Goal: Task Accomplishment & Management: Manage account settings

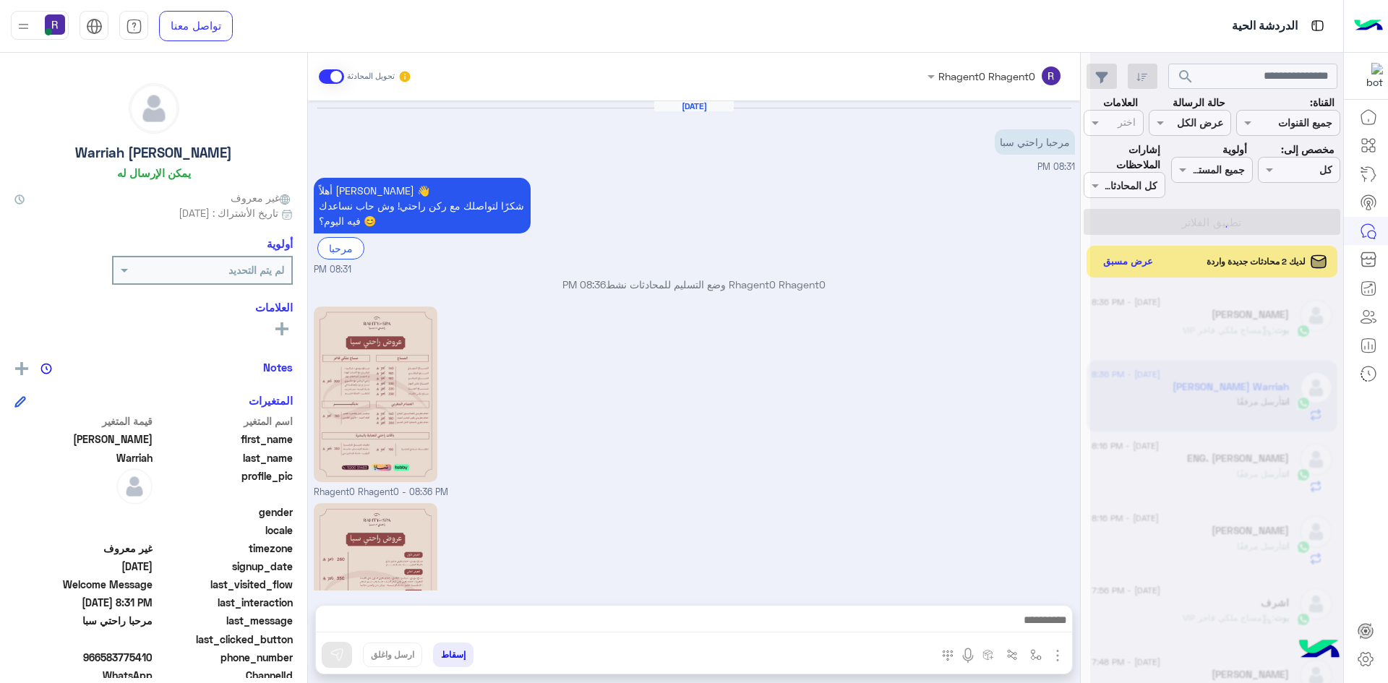
scroll to position [132, 0]
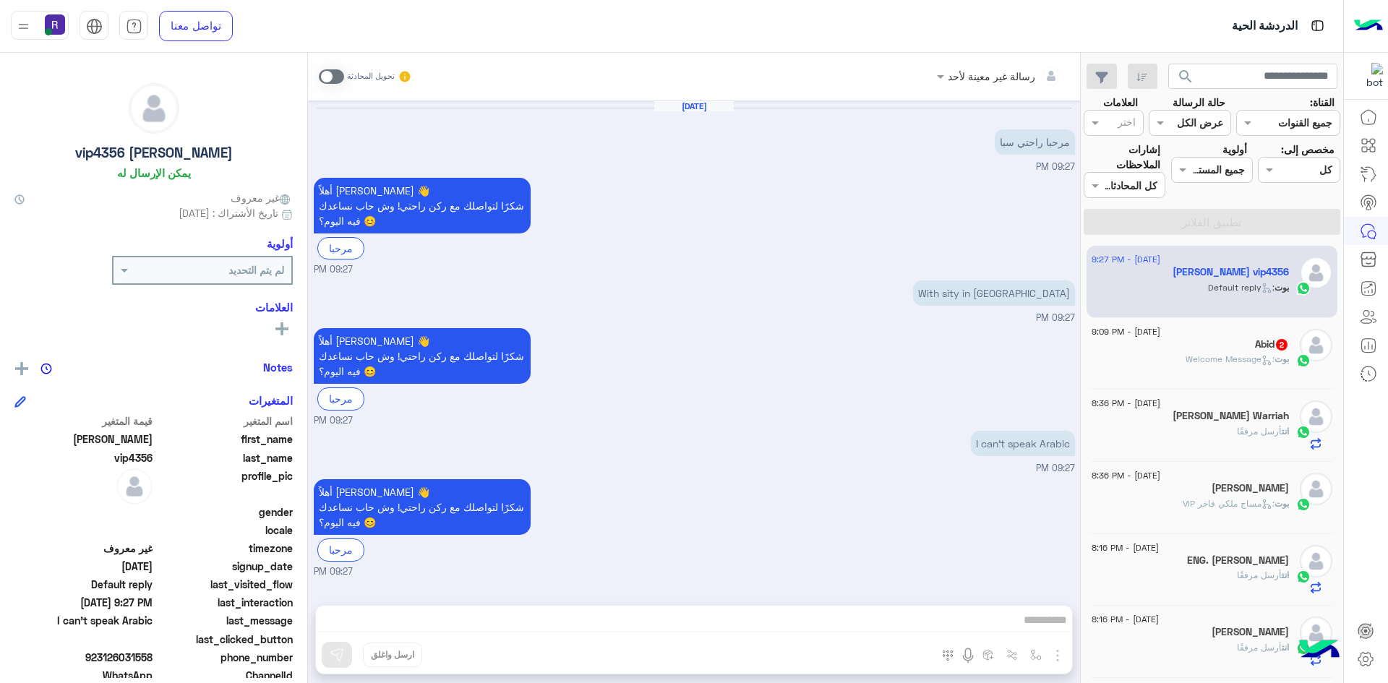
click at [1255, 341] on h5 "Abid 2" at bounding box center [1272, 344] width 34 height 12
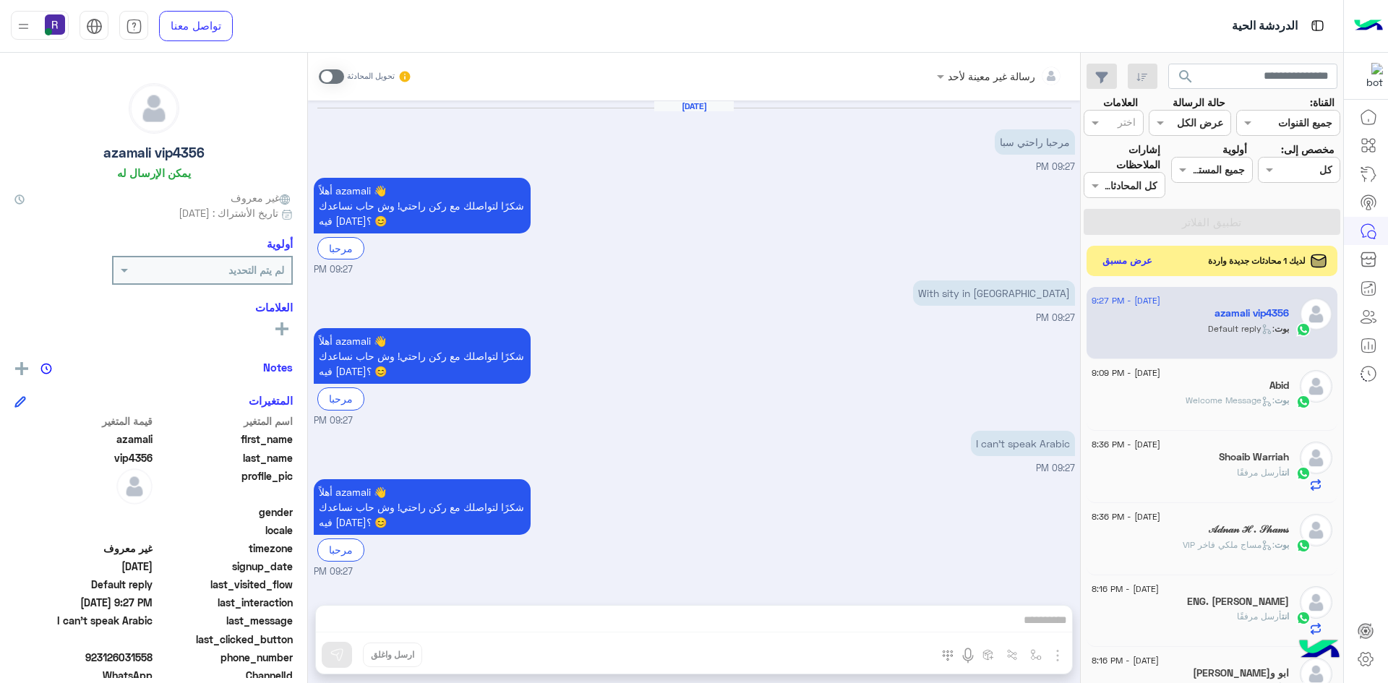
click at [1127, 260] on button "عرض مسبق" at bounding box center [1128, 262] width 61 height 20
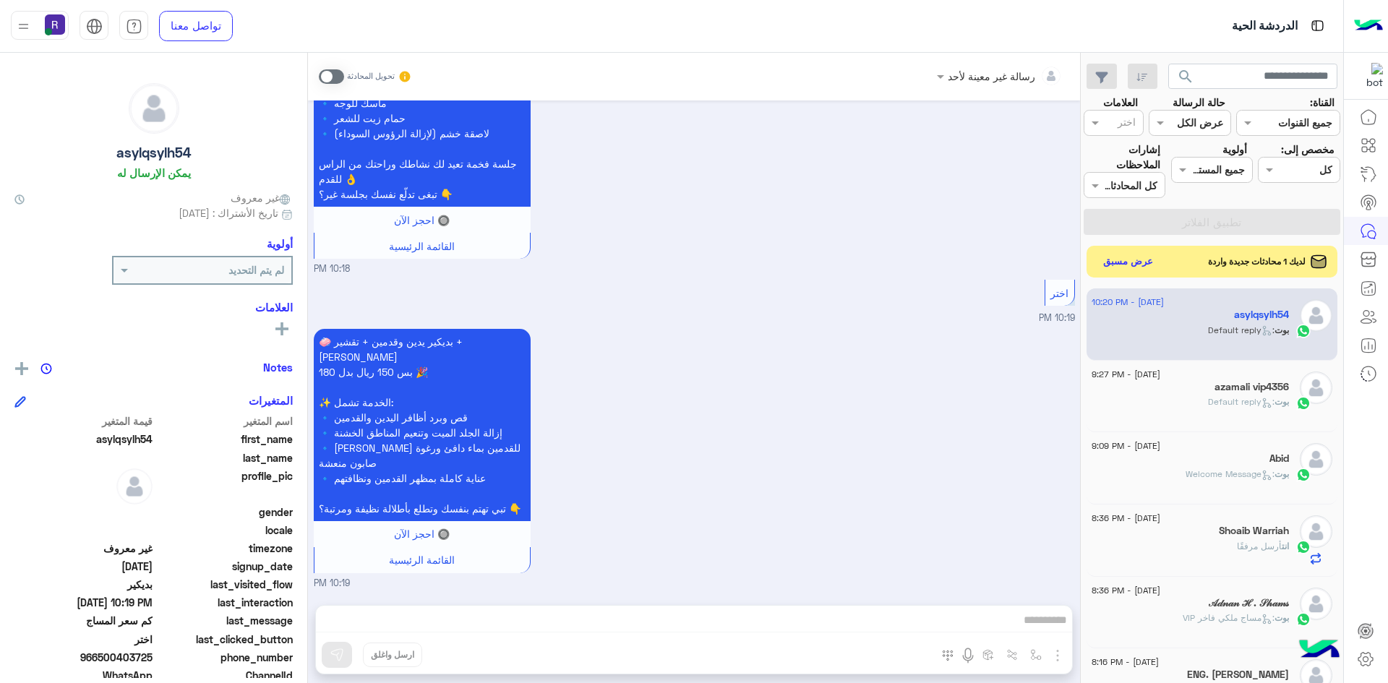
scroll to position [2279, 0]
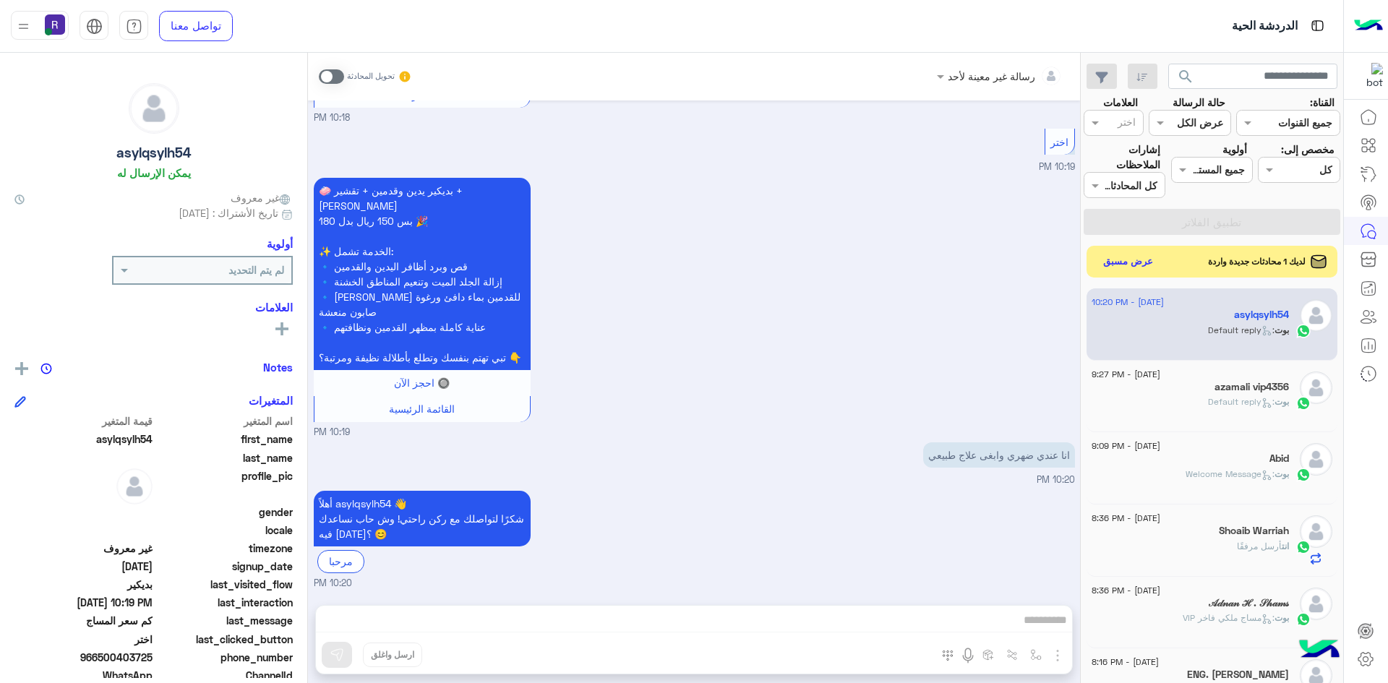
click at [328, 75] on span at bounding box center [331, 76] width 25 height 14
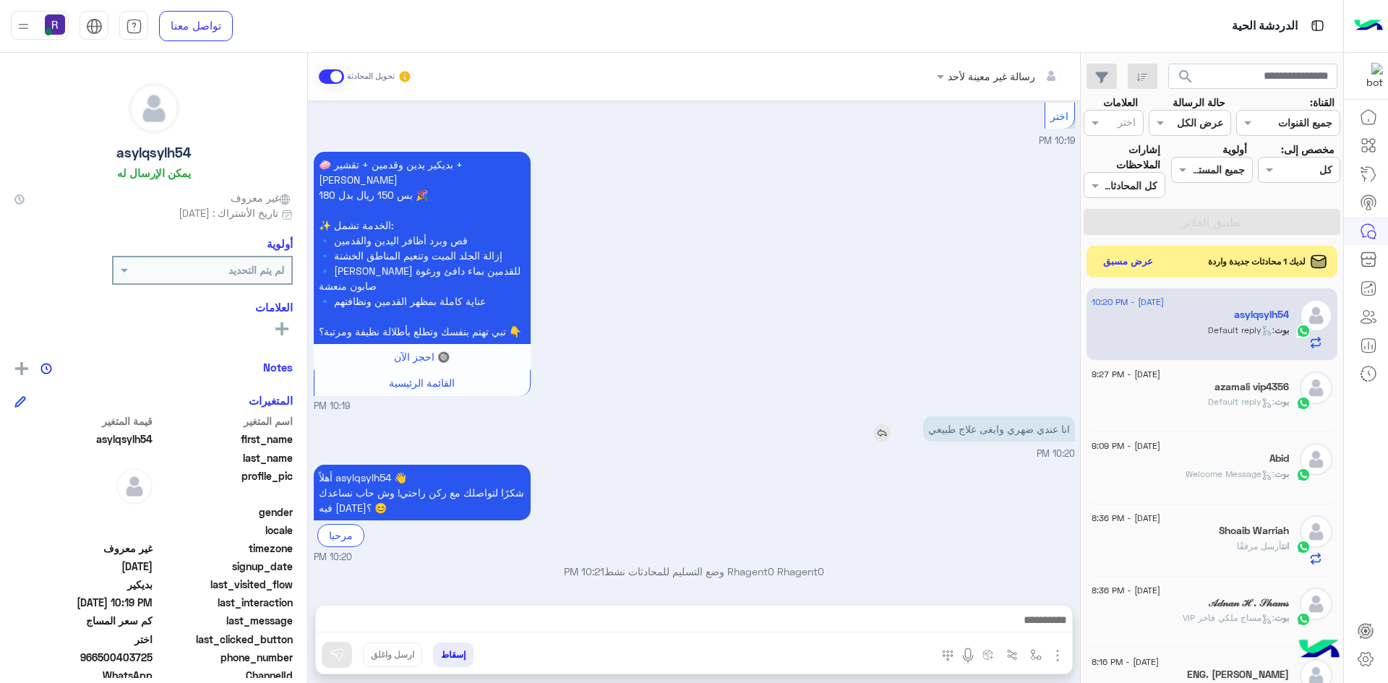
click at [880, 431] on img at bounding box center [882, 432] width 17 height 17
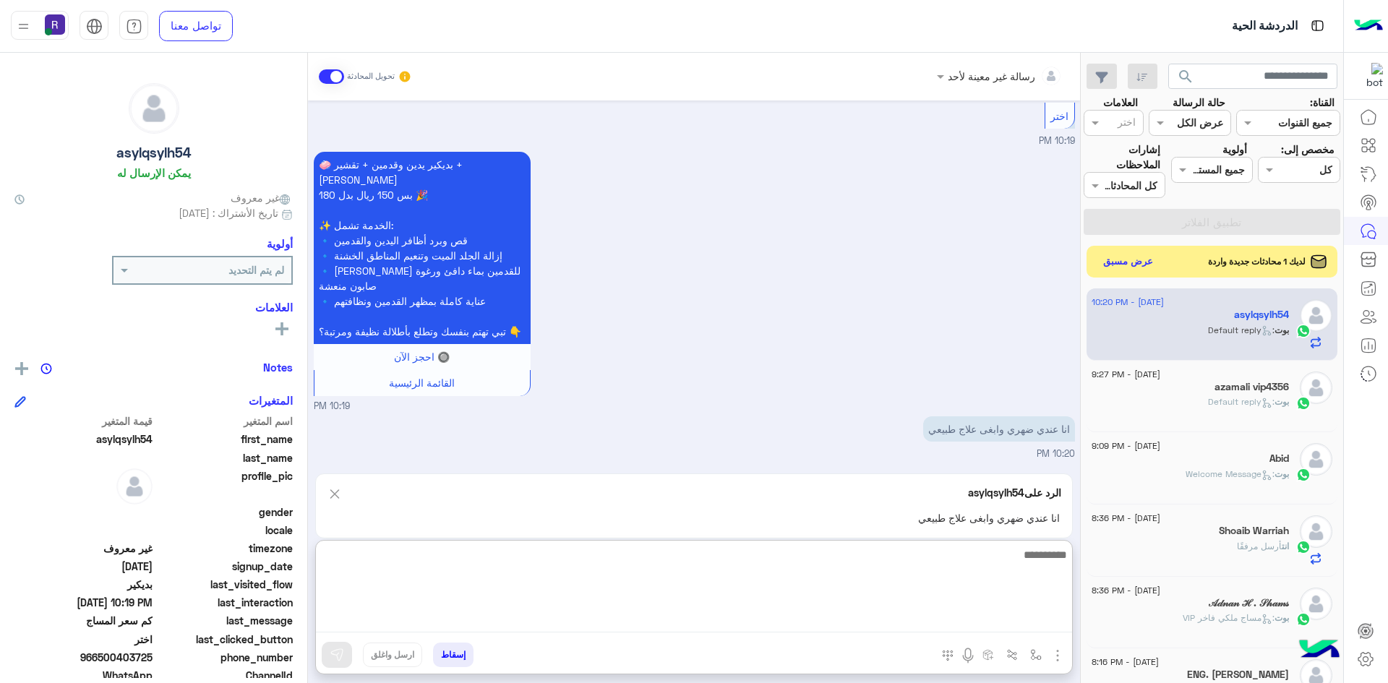
click at [968, 619] on textarea at bounding box center [694, 589] width 756 height 87
type textarea "**********"
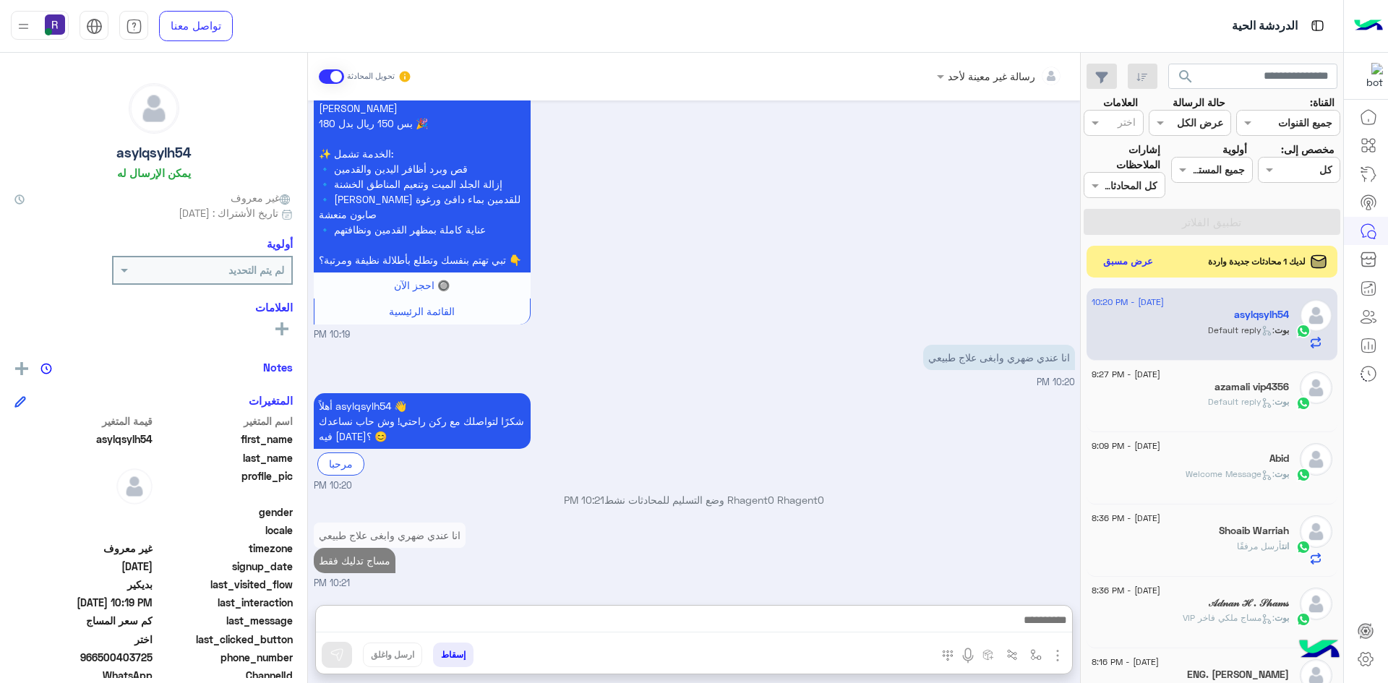
click at [762, 390] on div "أهلاً asylqsylh54 👋 شكرًا لتواصلك مع ركن راحتي! وش حاب نساعدك فيه اليوم؟ 😊 مرحب…" at bounding box center [694, 441] width 761 height 103
click at [1136, 262] on button "عرض مسبق" at bounding box center [1128, 262] width 61 height 20
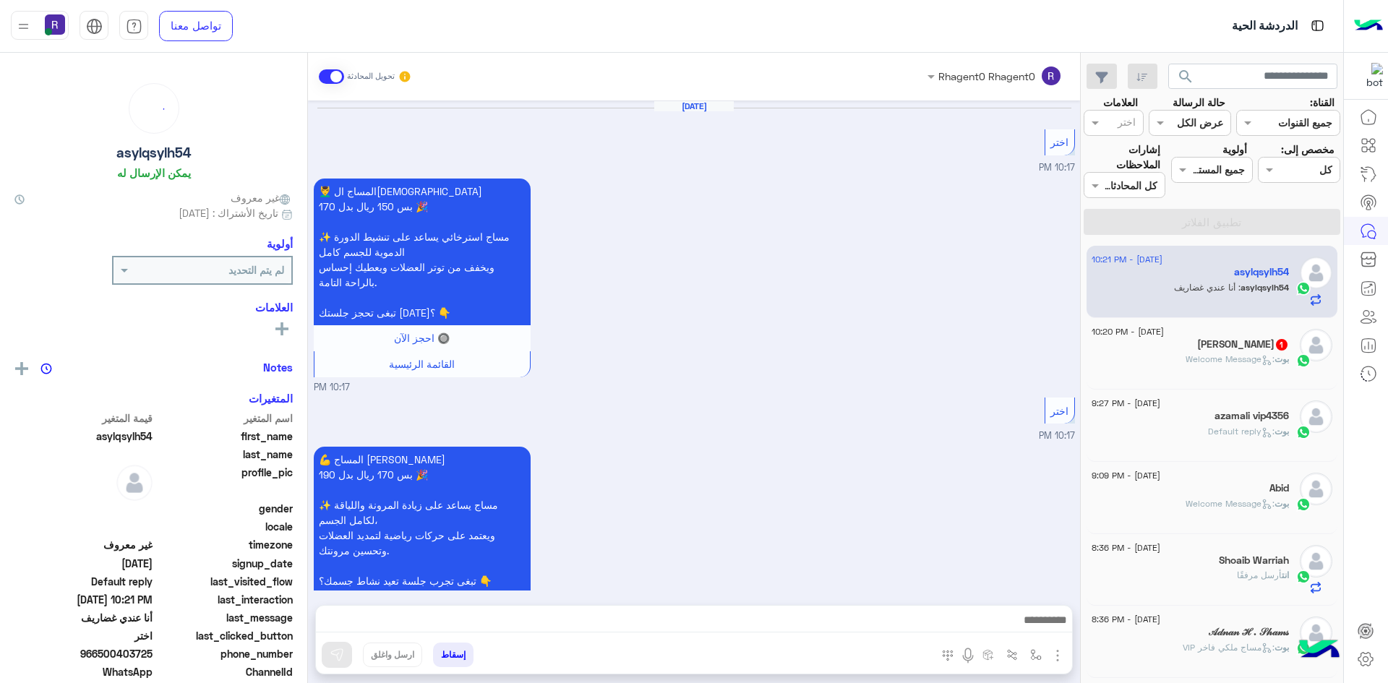
scroll to position [2012, 0]
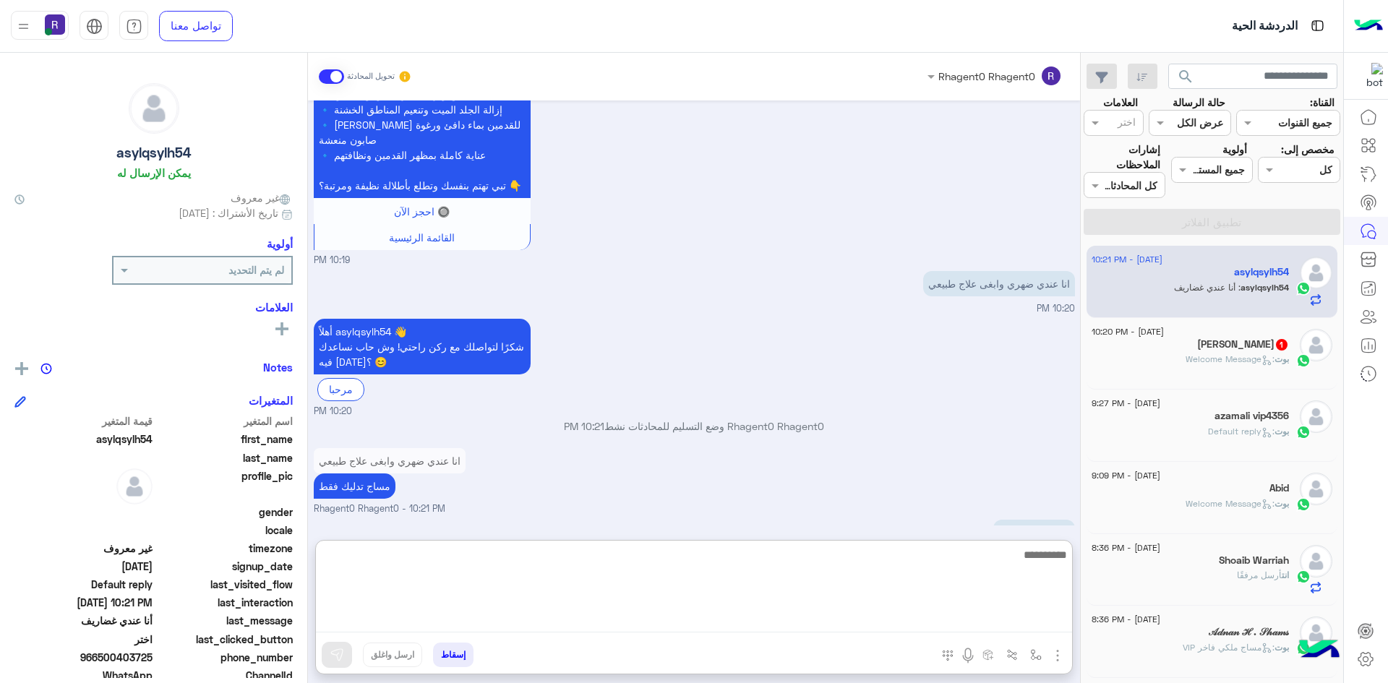
click at [937, 630] on textarea at bounding box center [694, 589] width 756 height 87
type textarea "********"
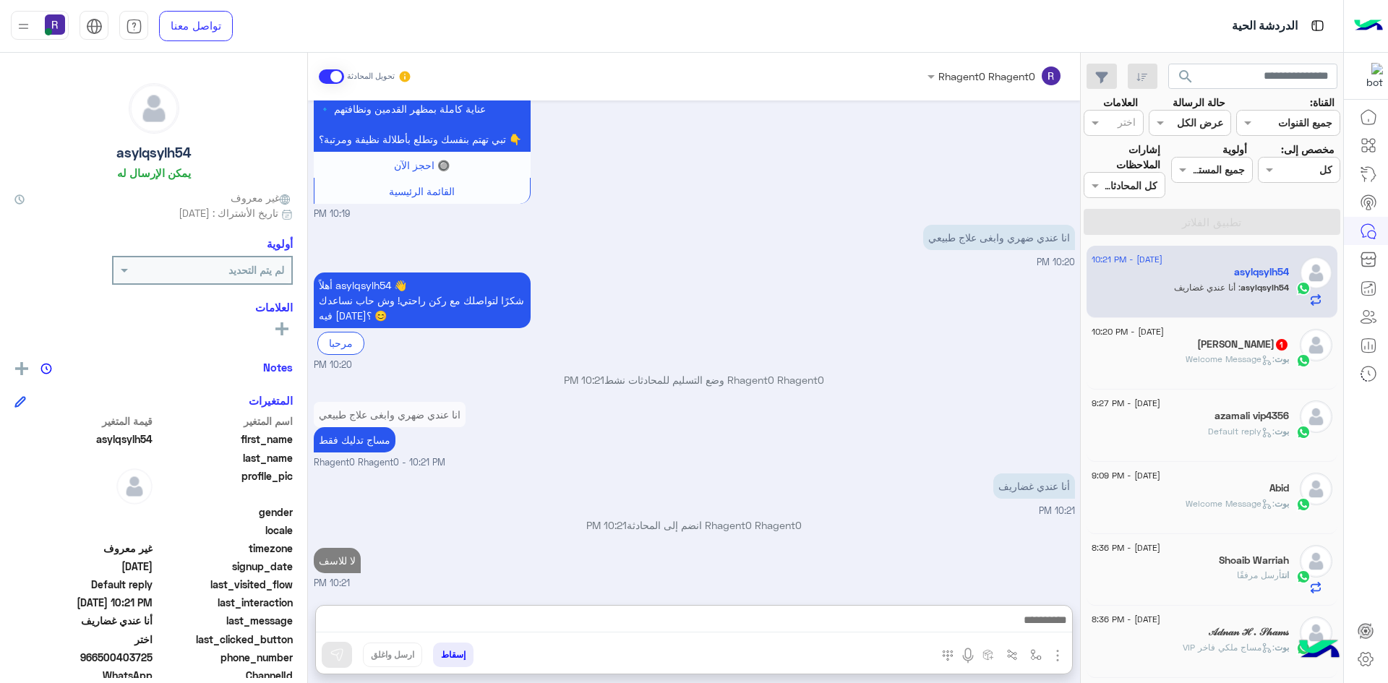
click at [1206, 366] on p "بوت : Welcome Message" at bounding box center [1237, 359] width 103 height 13
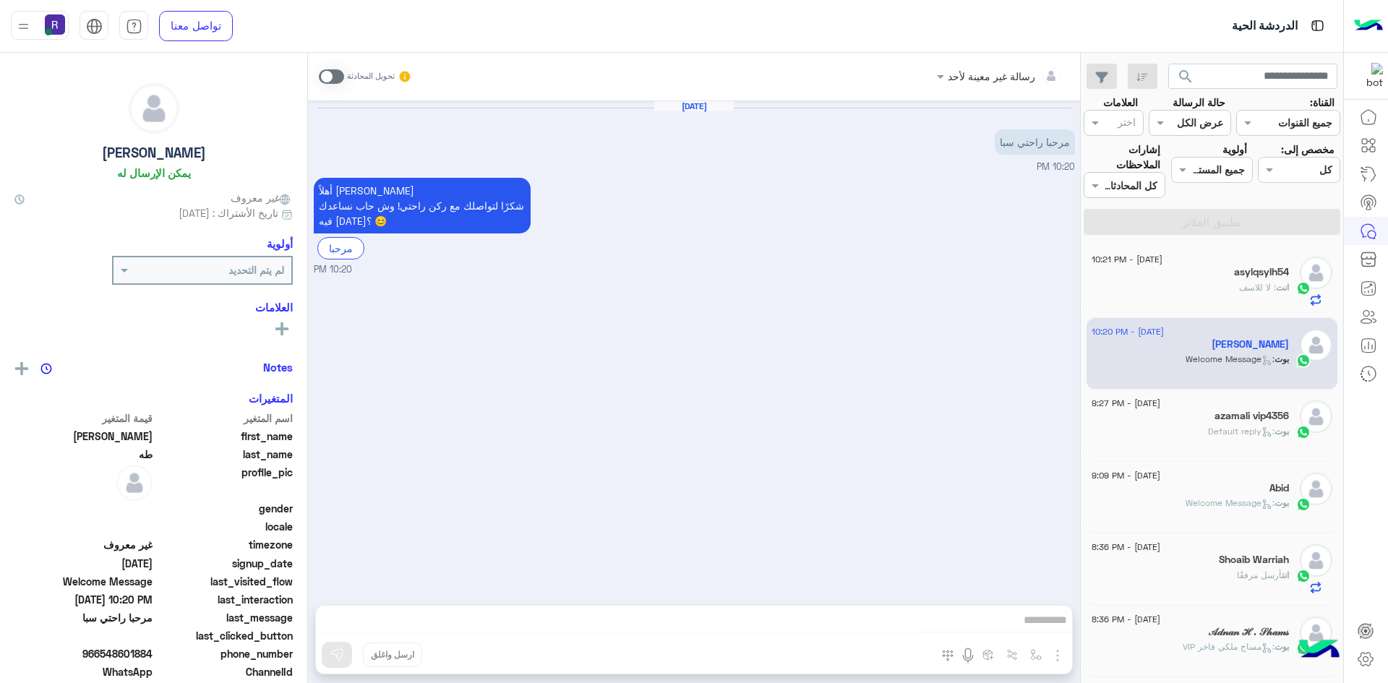
click at [338, 67] on div "تحويل المحادثة" at bounding box center [365, 77] width 93 height 26
click at [334, 72] on span at bounding box center [331, 76] width 25 height 14
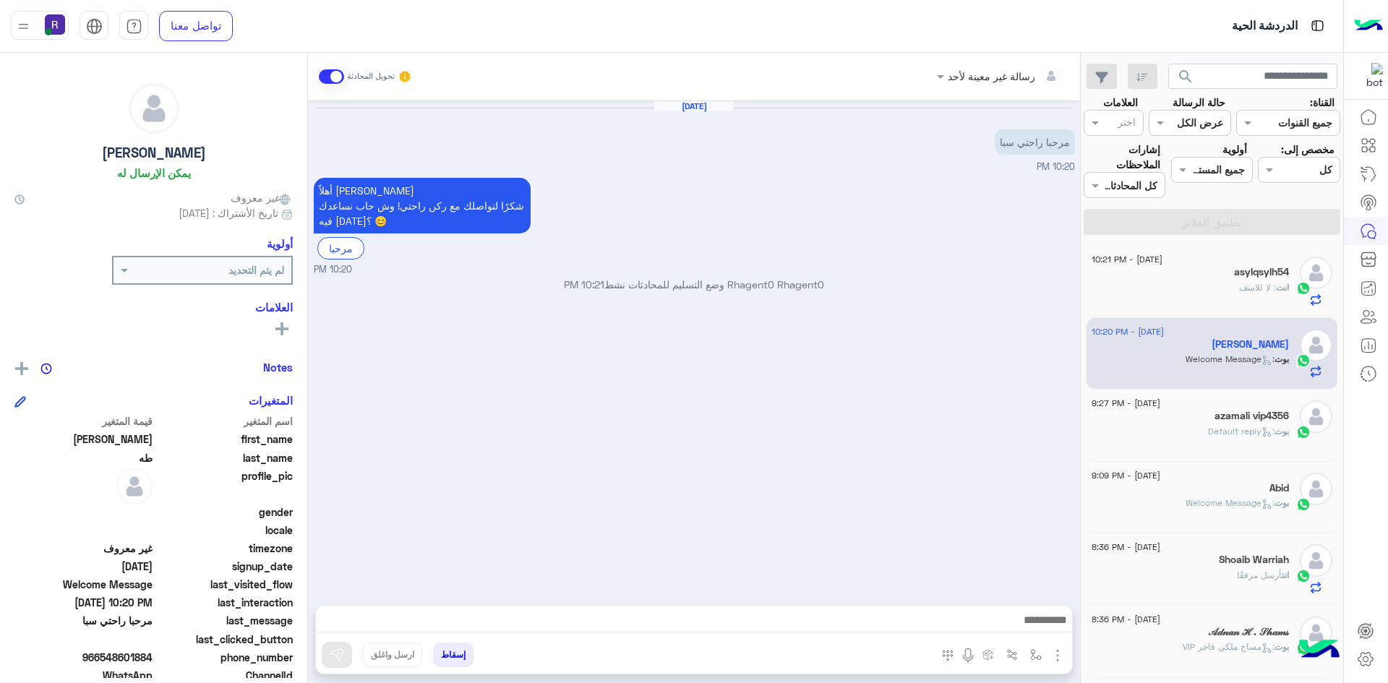
click at [1058, 659] on img "button" at bounding box center [1057, 655] width 17 height 17
click at [1022, 625] on span "الصور" at bounding box center [1030, 624] width 27 height 17
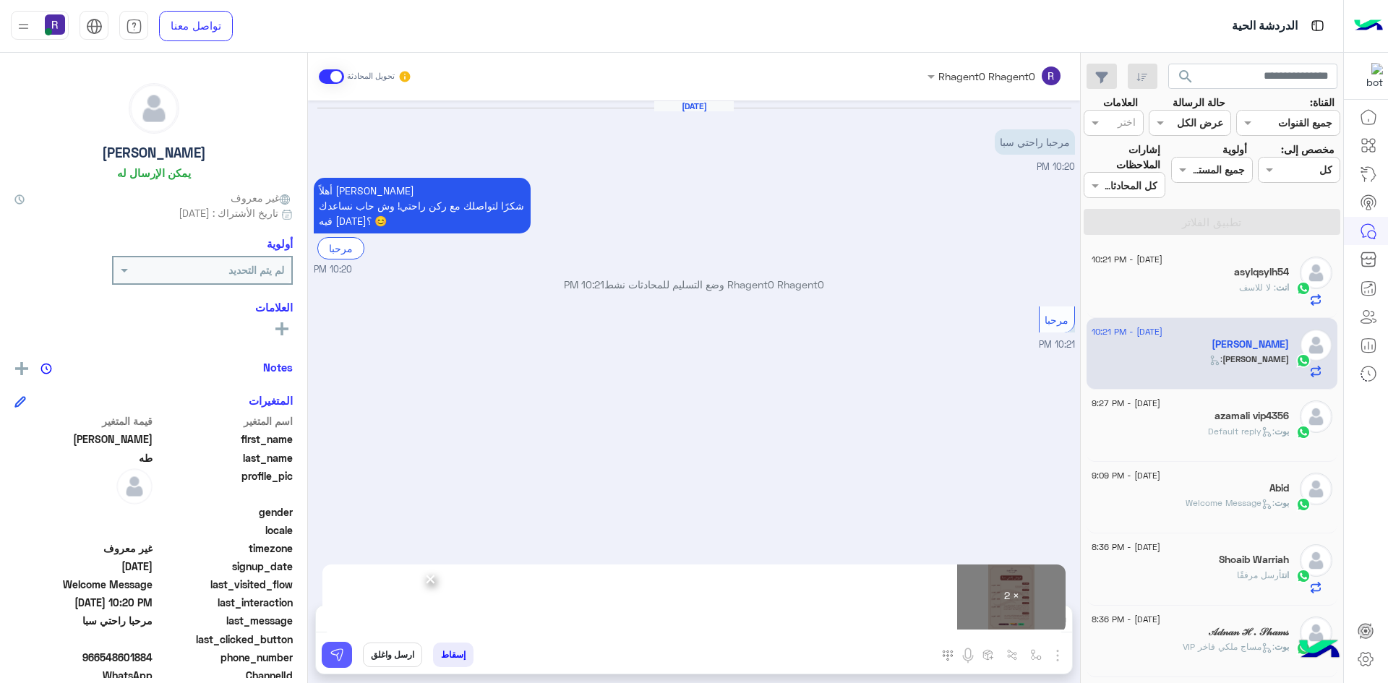
click at [342, 654] on img at bounding box center [337, 655] width 14 height 14
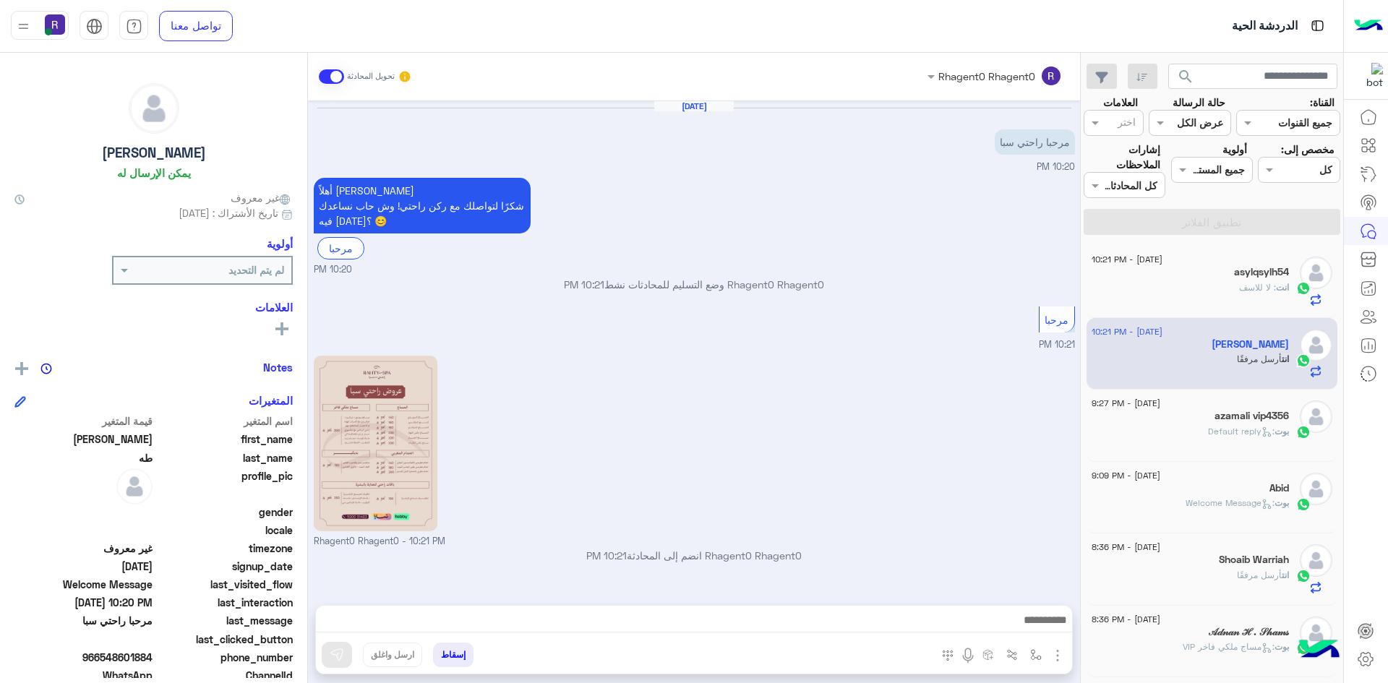
scroll to position [181, 0]
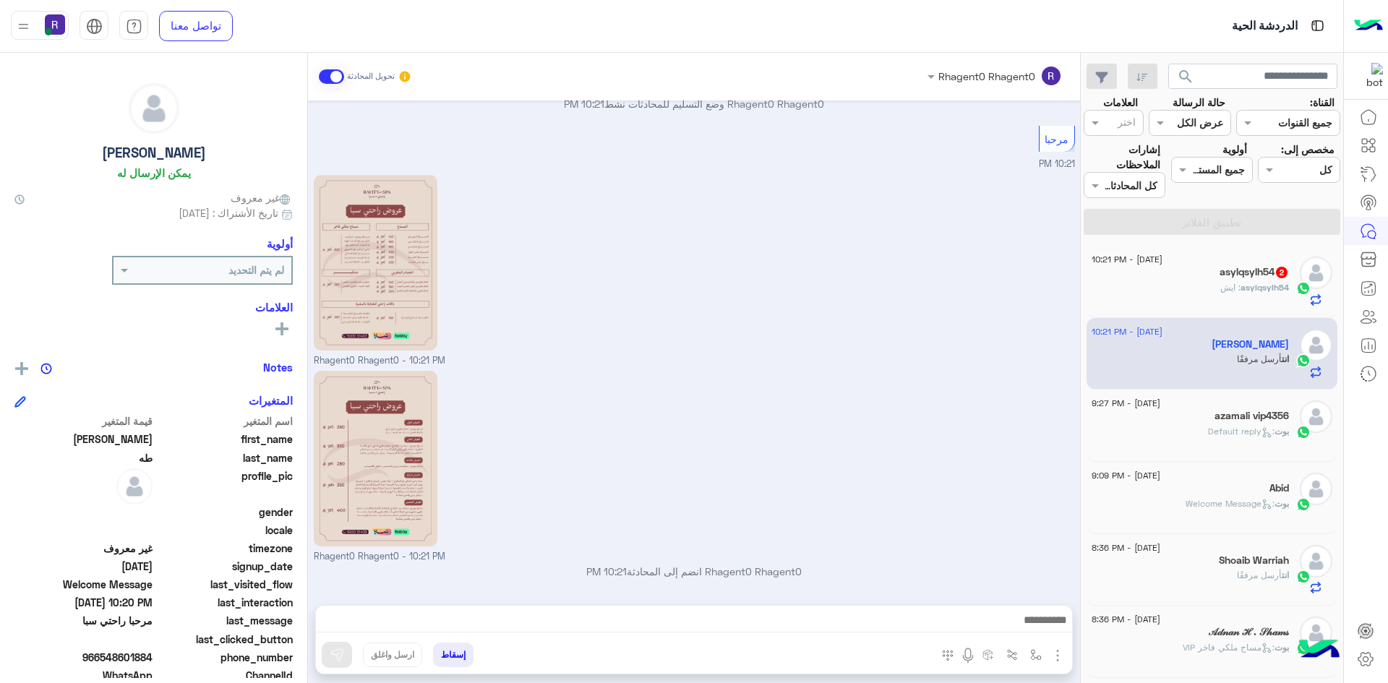
click at [1269, 291] on span "asylqsylh54" at bounding box center [1265, 287] width 48 height 11
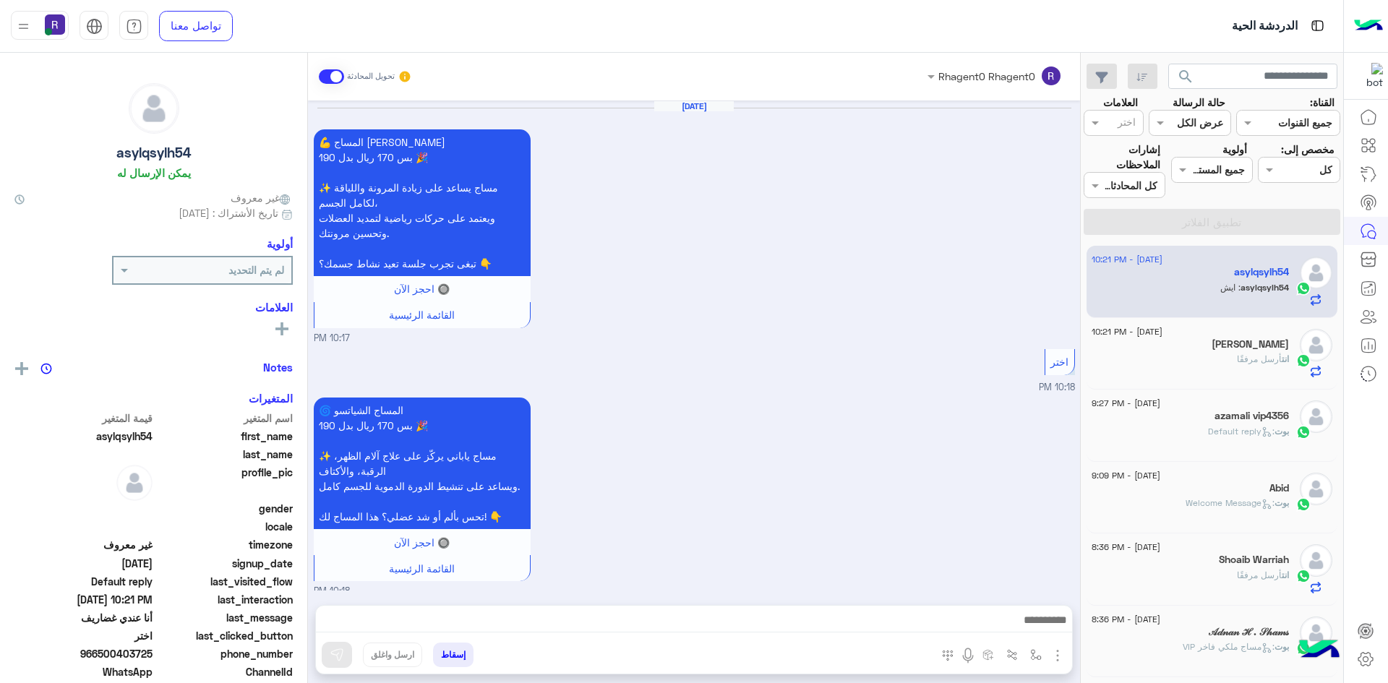
scroll to position [1837, 0]
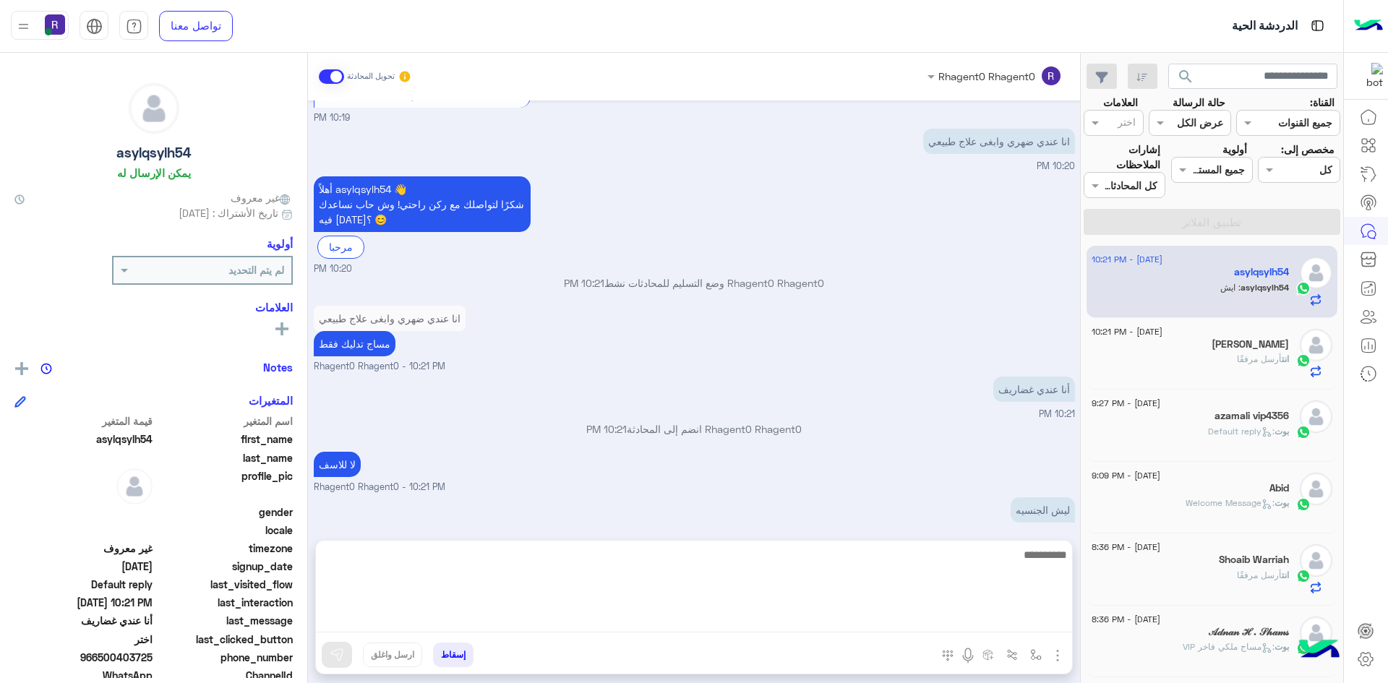
click at [1046, 615] on textarea at bounding box center [694, 589] width 756 height 87
type textarea "**********"
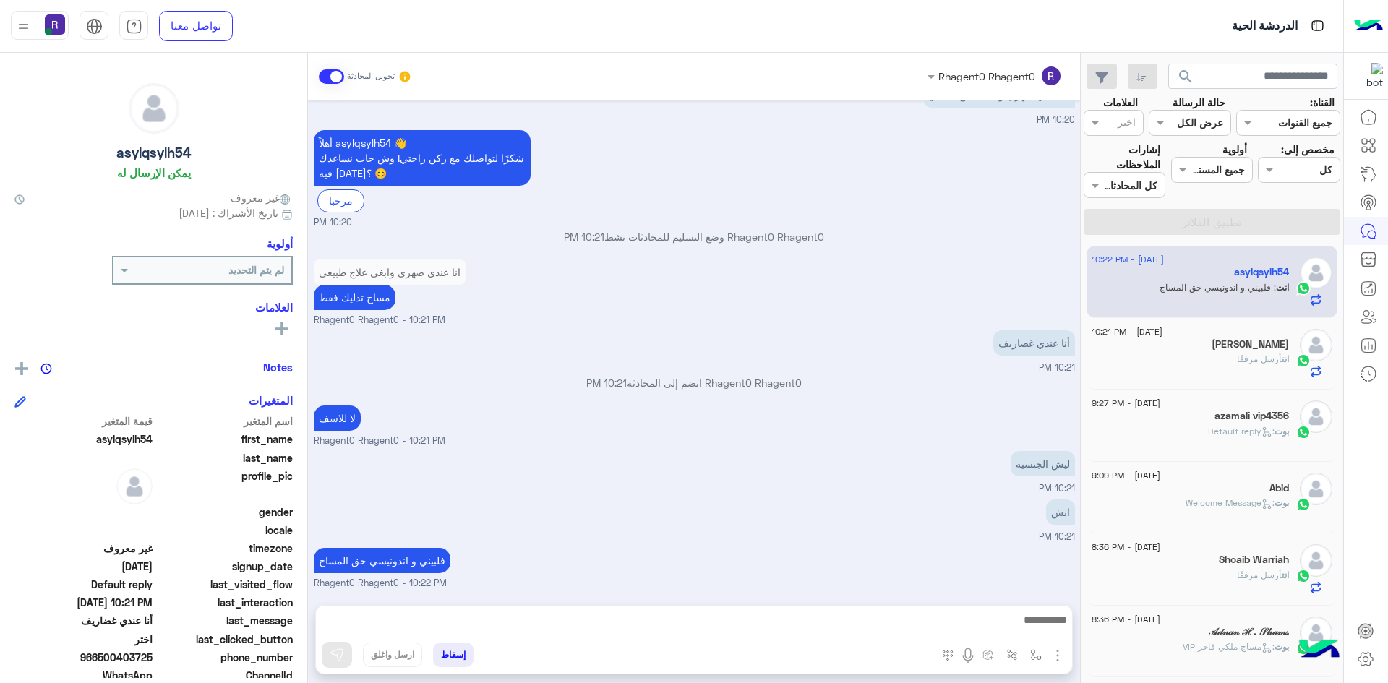
click at [911, 448] on div "ليش الجنسيه 10:21 PM" at bounding box center [694, 472] width 761 height 48
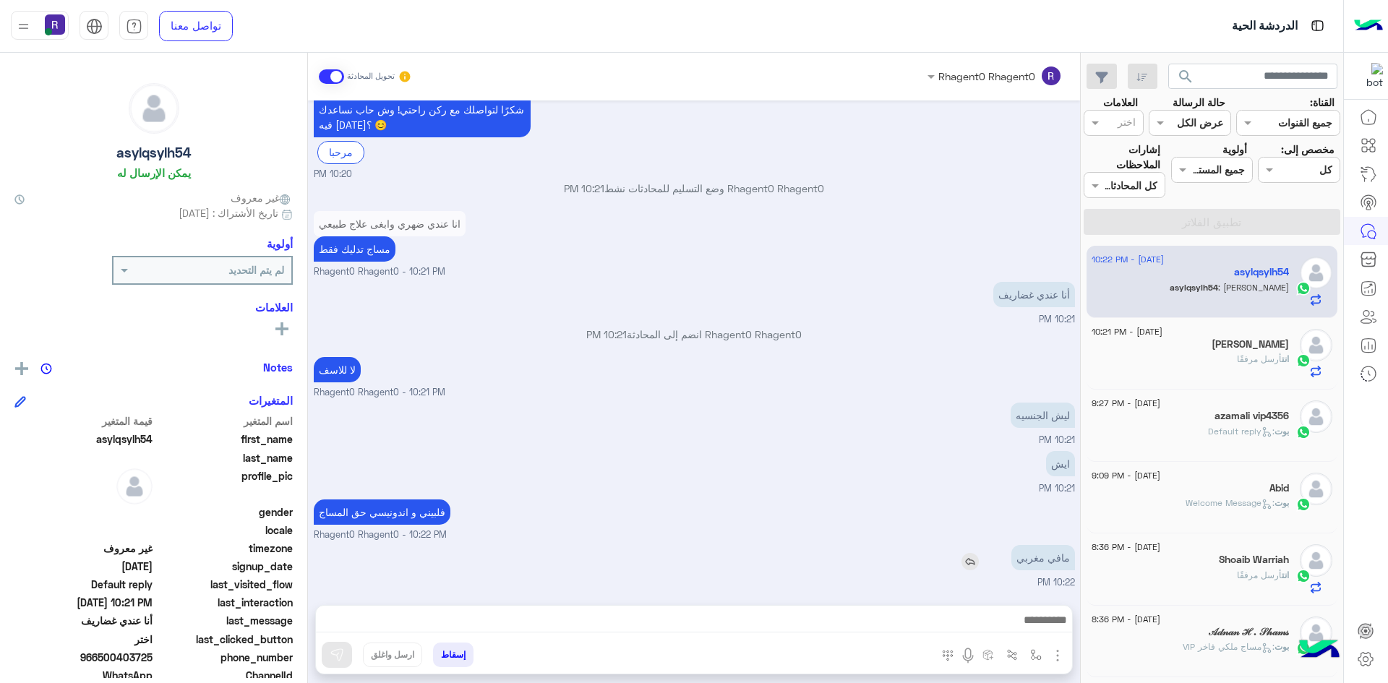
click at [983, 555] on div "مافي مغربي" at bounding box center [1002, 557] width 146 height 25
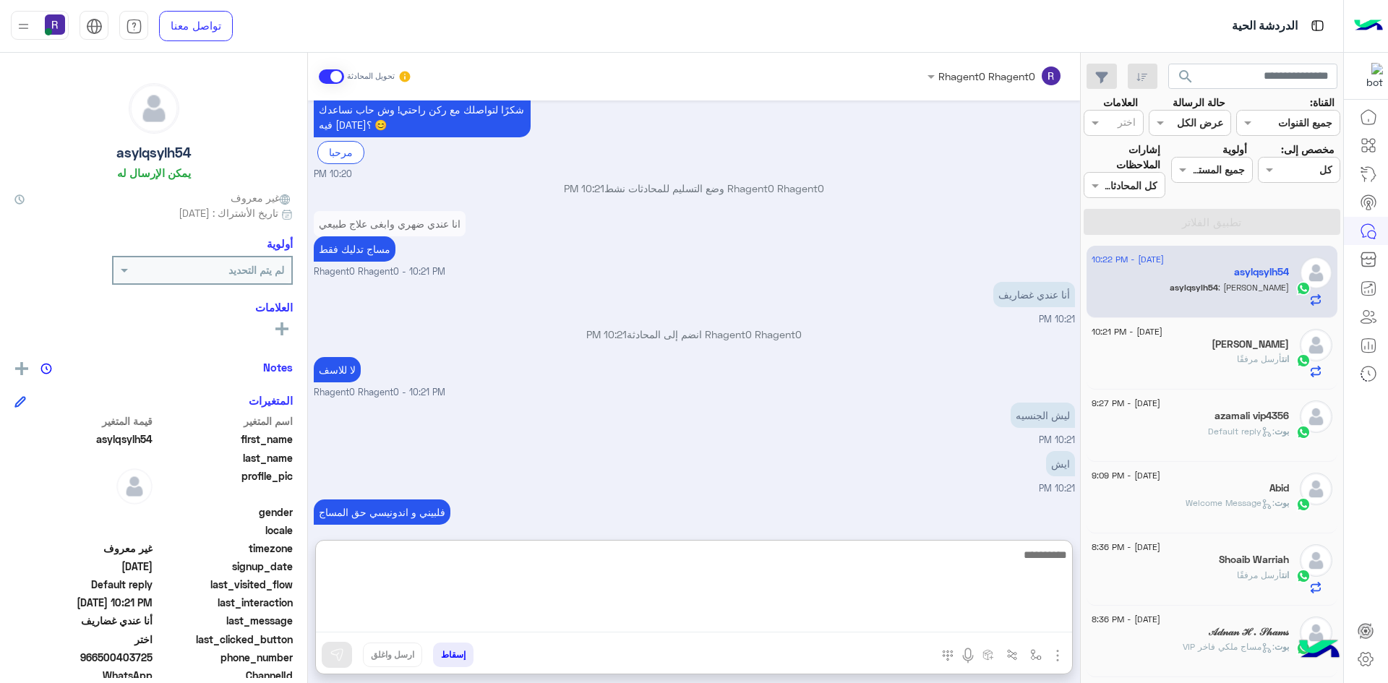
click at [1015, 617] on textarea at bounding box center [694, 589] width 756 height 87
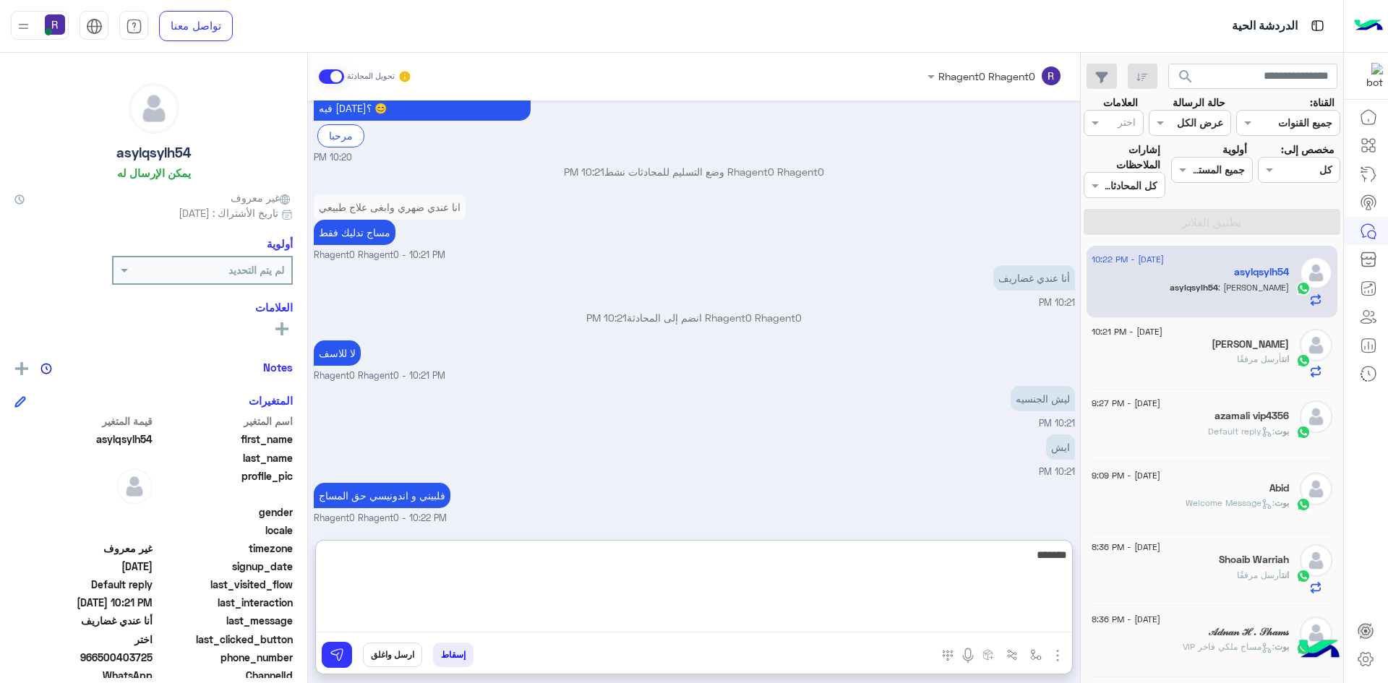
type textarea "********"
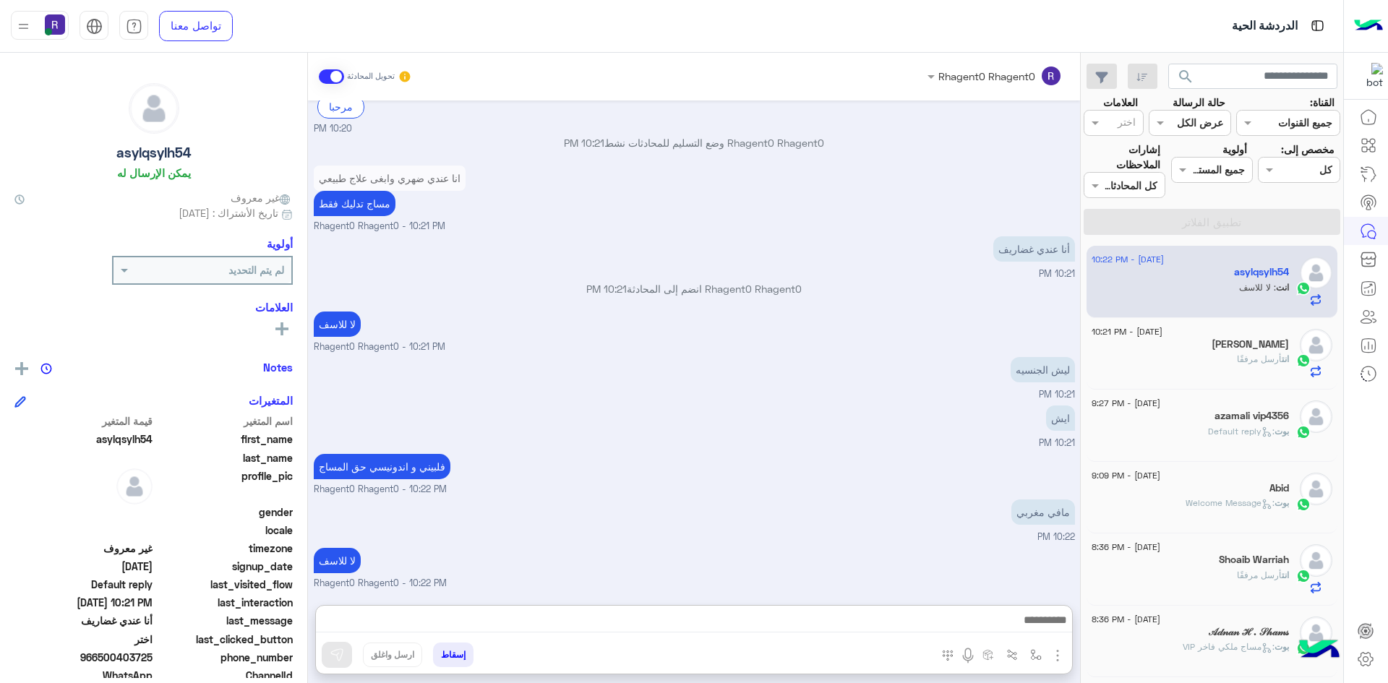
click at [837, 577] on small "Rhagent0 Rhagent0 - 10:22 PM" at bounding box center [694, 584] width 761 height 14
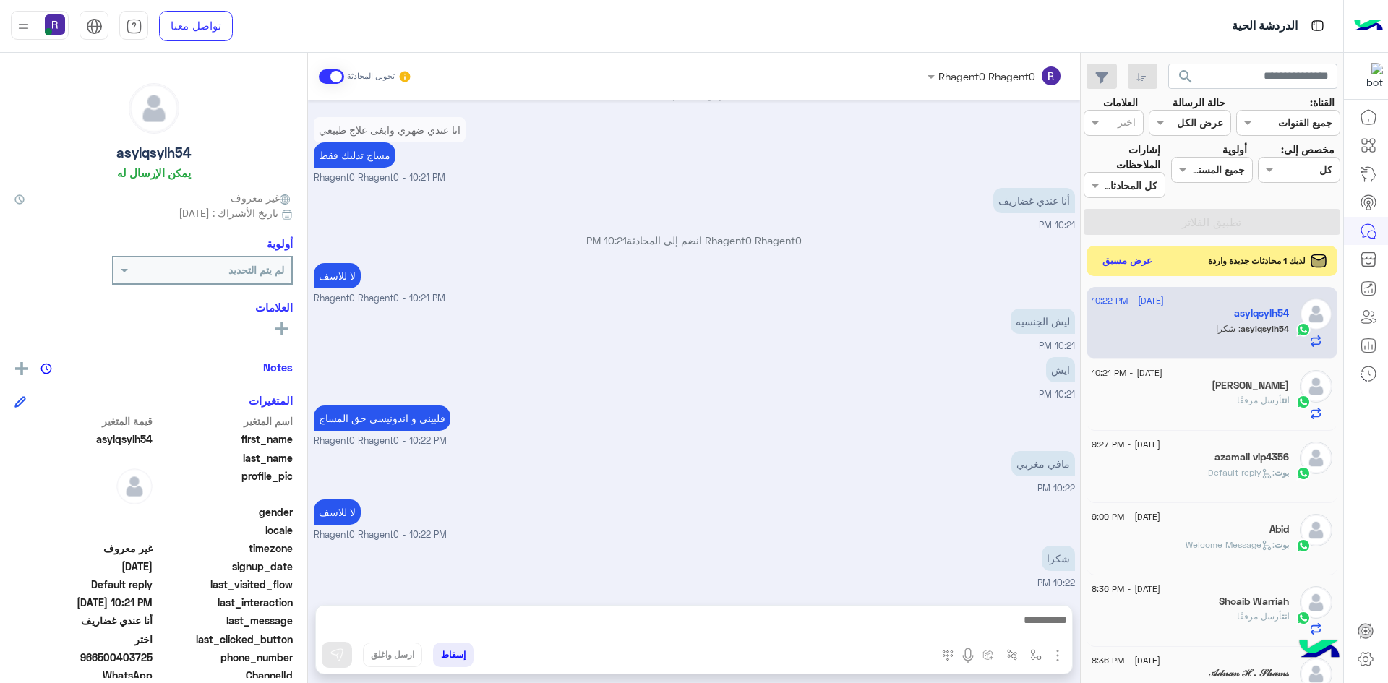
click at [1156, 263] on button "عرض مسبق" at bounding box center [1128, 262] width 61 height 20
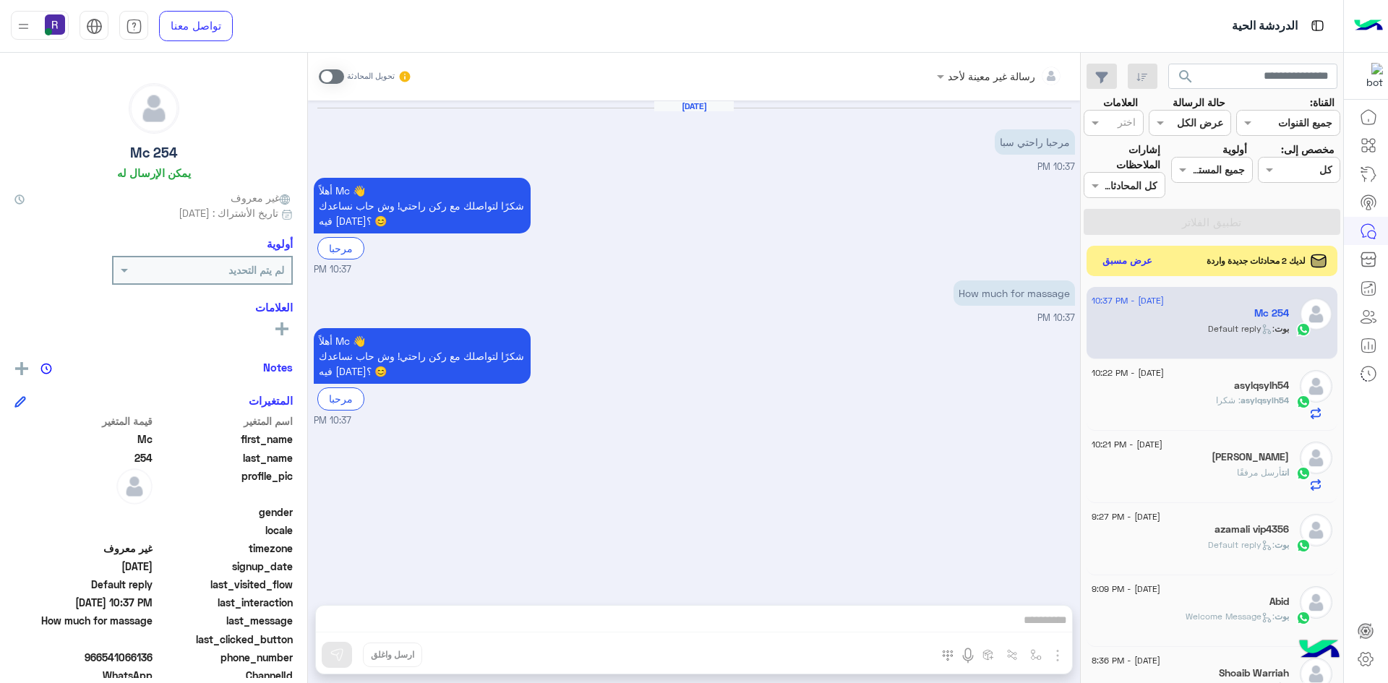
click at [1107, 264] on button "عرض مسبق" at bounding box center [1128, 262] width 61 height 20
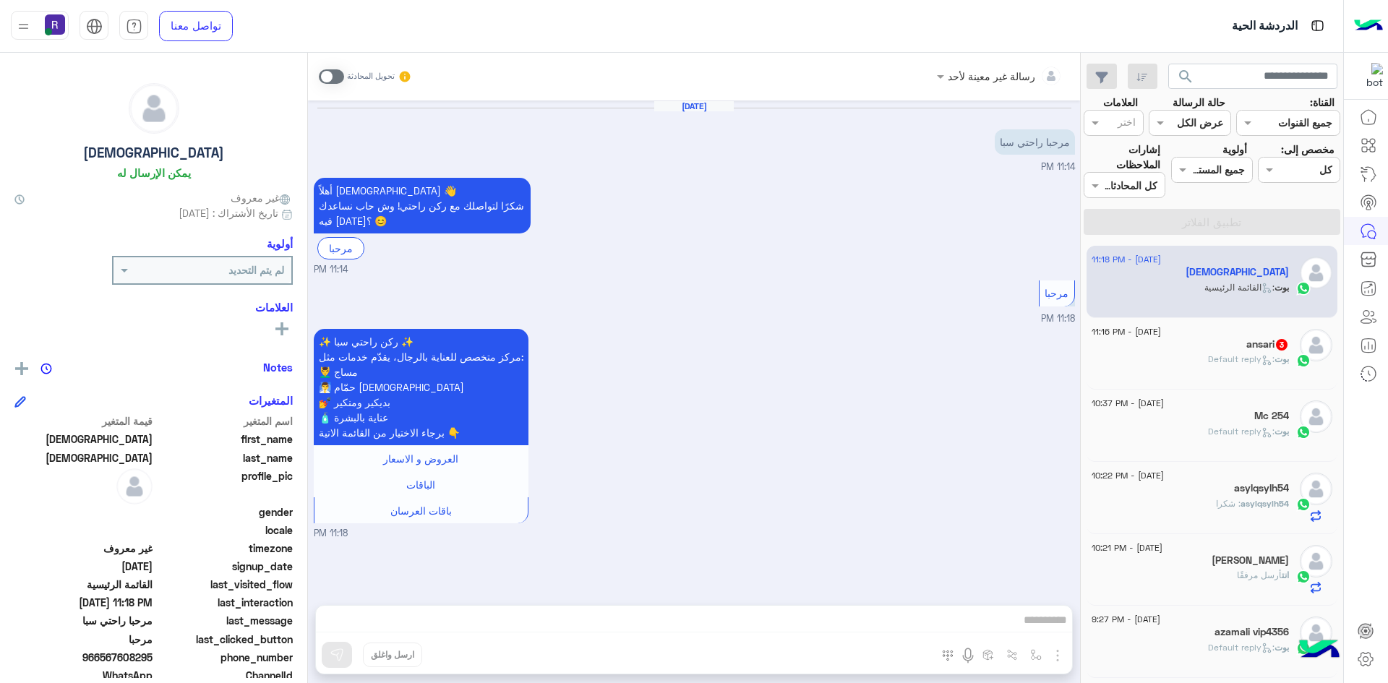
click at [1202, 333] on div "12 August - 11:16 PM" at bounding box center [1190, 333] width 197 height 9
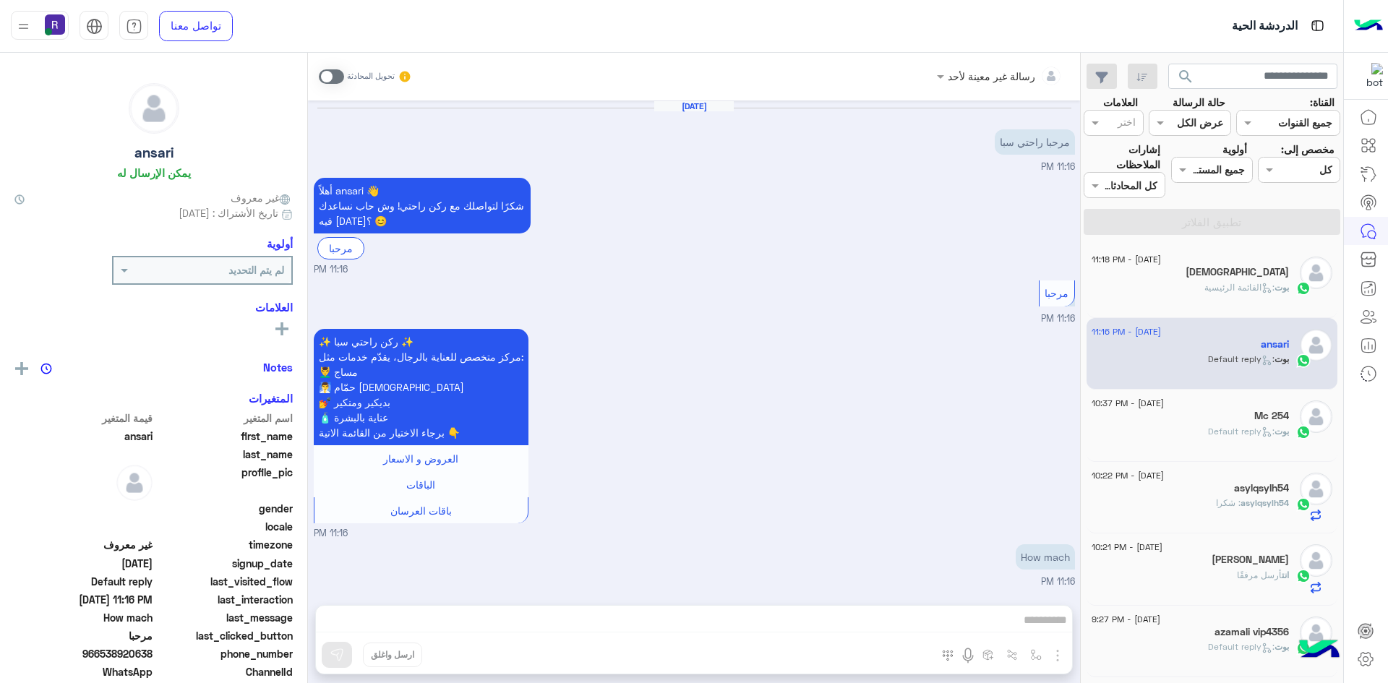
scroll to position [101, 0]
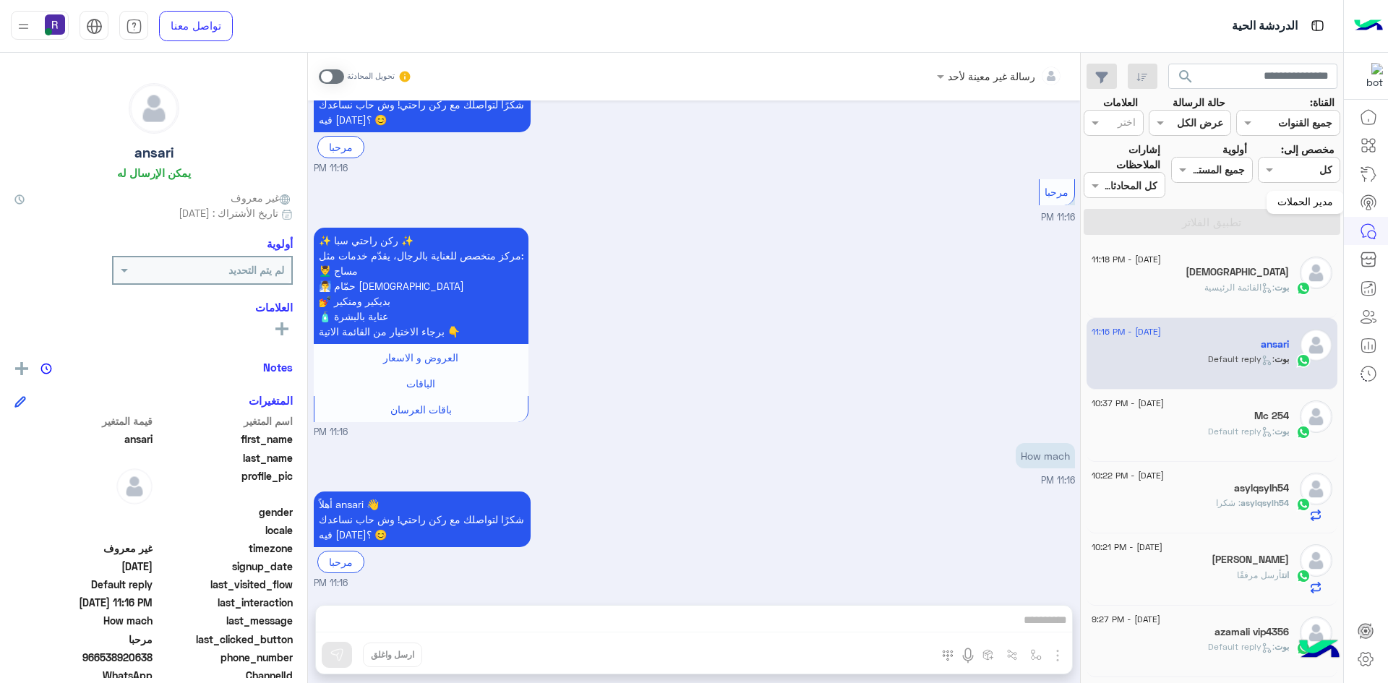
click at [1354, 205] on link at bounding box center [1368, 202] width 39 height 29
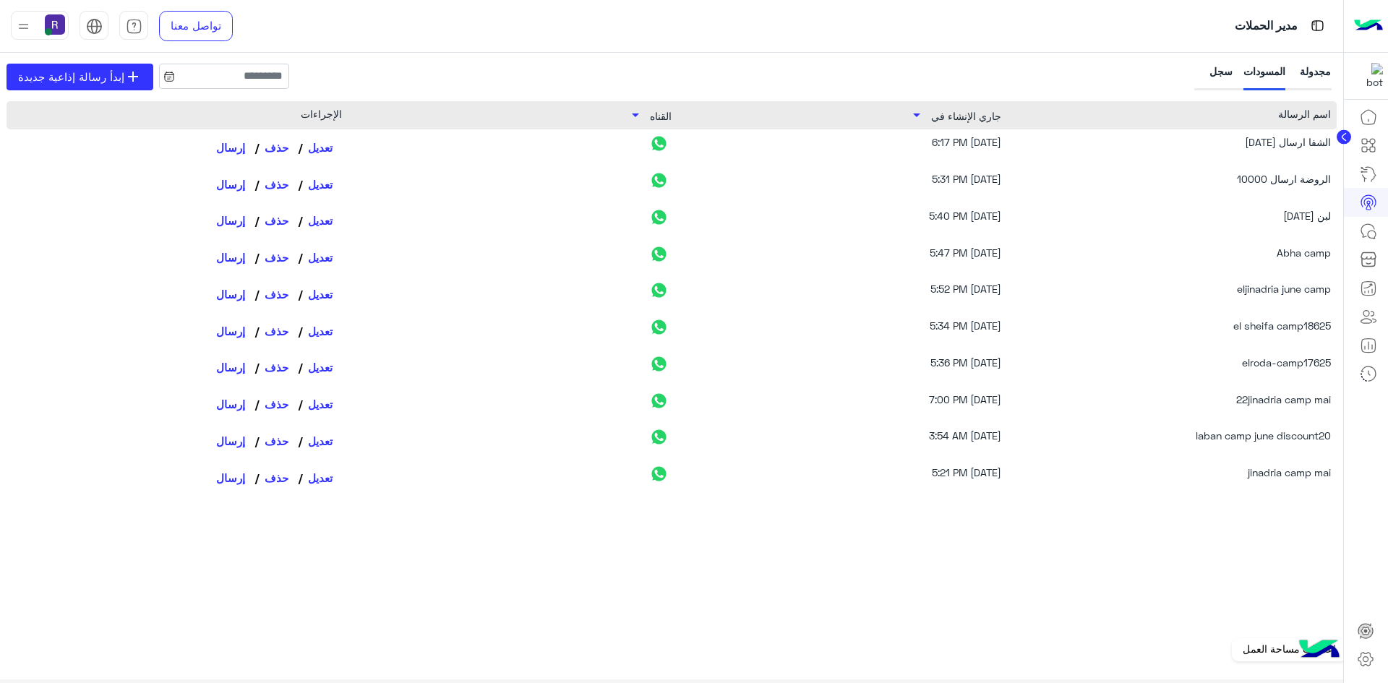
click at [1368, 655] on icon at bounding box center [1365, 659] width 17 height 17
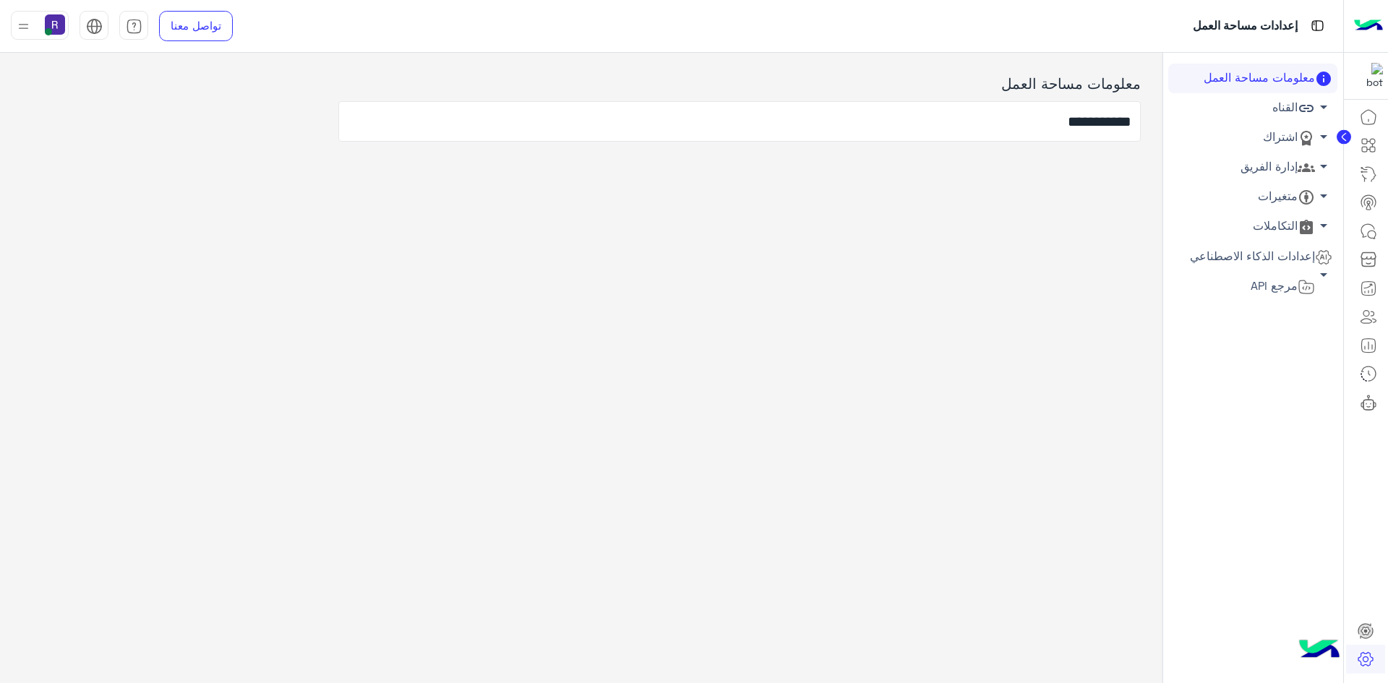
click at [1284, 145] on link "اشتراك arrow_drop_down" at bounding box center [1253, 138] width 169 height 30
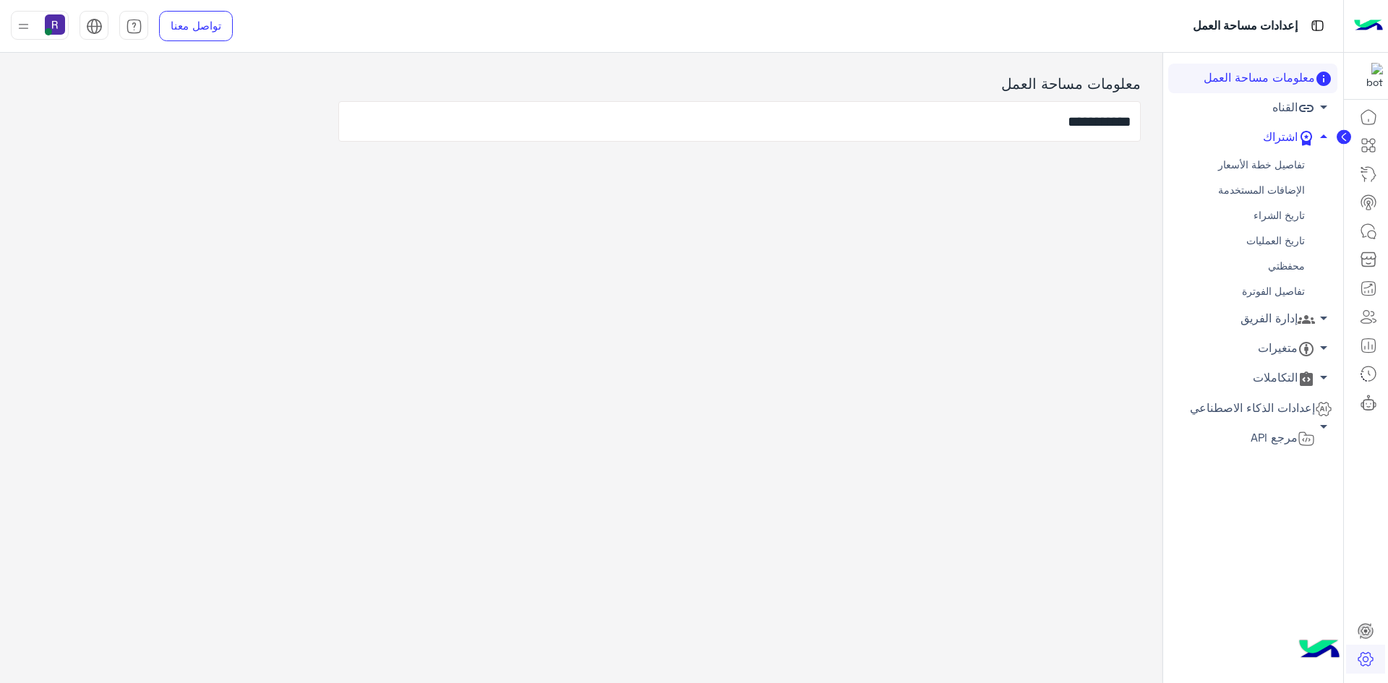
click at [1276, 263] on link "محفظتي" at bounding box center [1253, 266] width 169 height 25
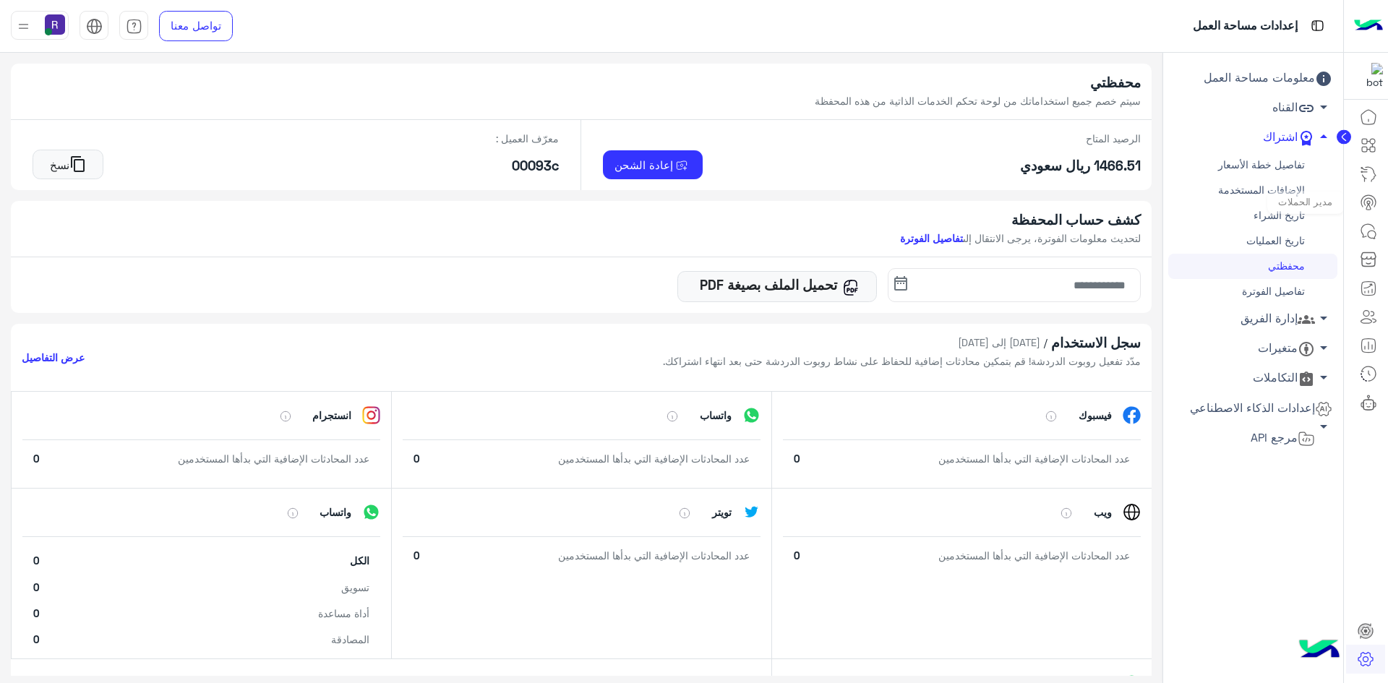
click at [1368, 198] on icon at bounding box center [1369, 201] width 9 height 7
click at [1364, 234] on icon at bounding box center [1368, 231] width 17 height 17
